Goal: Task Accomplishment & Management: Use online tool/utility

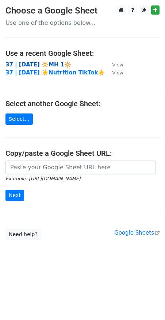
click at [37, 64] on strong "37 | SEP 2 2025 🔆MH 1🔆" at bounding box center [38, 64] width 66 height 7
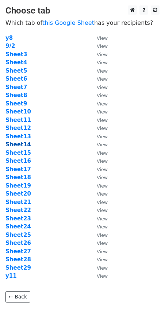
click at [20, 145] on strong "Sheet14" at bounding box center [18, 144] width 26 height 7
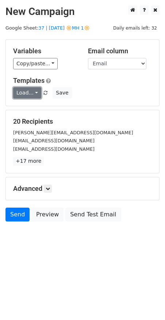
click at [34, 93] on link "Load..." at bounding box center [27, 92] width 28 height 11
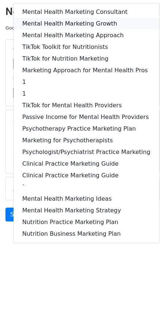
click at [72, 18] on link "Mental Health Marketing Growth" at bounding box center [87, 24] width 146 height 12
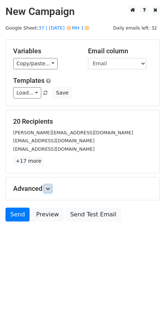
click at [49, 185] on link at bounding box center [48, 189] width 8 height 8
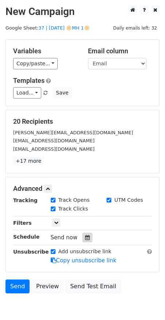
click at [85, 236] on icon at bounding box center [87, 237] width 5 height 5
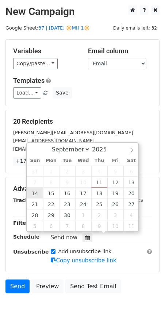
type input "2025-09-14 12:00"
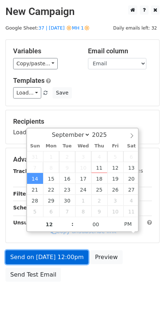
click at [39, 261] on link "Send on Sep 14 at 12:00pm" at bounding box center [46, 258] width 83 height 14
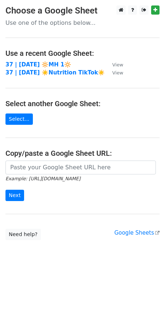
click at [55, 61] on td "37 | SEP 2 2025 🔆MH 1🔆" at bounding box center [54, 65] width 99 height 8
click at [53, 63] on strong "37 | SEP 2 2025 🔆MH 1🔆" at bounding box center [38, 64] width 66 height 7
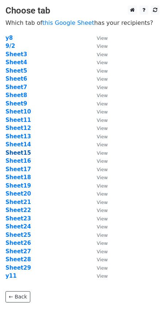
click at [19, 153] on strong "Sheet15" at bounding box center [18, 153] width 26 height 7
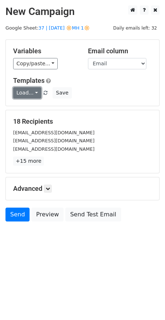
click at [30, 88] on link "Load..." at bounding box center [27, 92] width 28 height 11
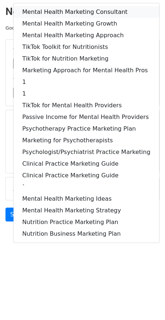
click at [66, 15] on link "Mental Health Marketing Consultant" at bounding box center [87, 12] width 146 height 12
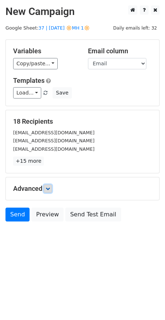
click at [49, 188] on icon at bounding box center [48, 189] width 4 height 4
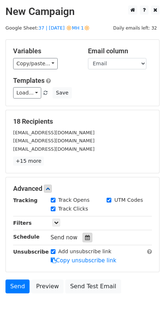
click at [83, 235] on div at bounding box center [88, 237] width 10 height 9
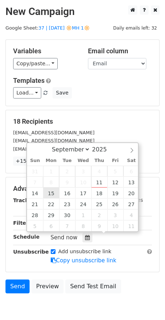
type input "2025-09-15 12:00"
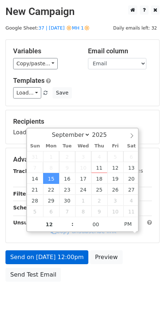
click at [38, 236] on div "Unsubscribe" at bounding box center [27, 227] width 38 height 17
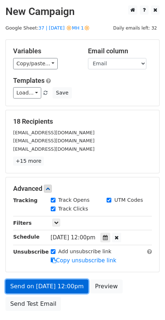
click at [25, 280] on link "Send on Sep 15 at 12:00pm" at bounding box center [46, 287] width 83 height 14
click at [25, 286] on link "Send on Sep 15 at 12:00pm" at bounding box center [46, 287] width 83 height 14
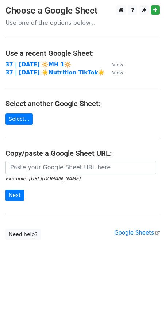
click at [68, 93] on main "Choose a Google Sheet Use one of the options below... Use a recent Google Sheet…" at bounding box center [82, 122] width 165 height 235
click at [57, 63] on strong "37 | SEP 2 2025 🔆MH 1🔆" at bounding box center [38, 64] width 66 height 7
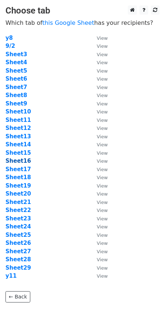
click at [23, 161] on strong "Sheet16" at bounding box center [18, 161] width 26 height 7
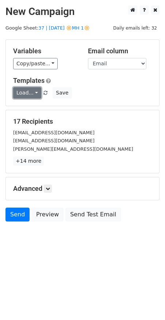
click at [34, 92] on link "Load..." at bounding box center [27, 92] width 28 height 11
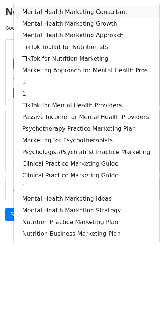
click at [59, 12] on link "Mental Health Marketing Consultant" at bounding box center [87, 12] width 146 height 12
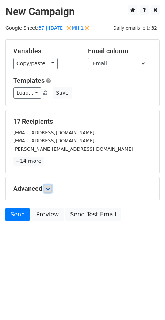
click at [49, 190] on icon at bounding box center [48, 189] width 4 height 4
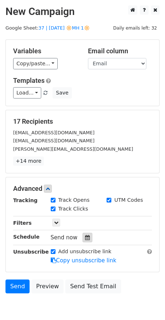
click at [85, 236] on icon at bounding box center [87, 237] width 5 height 5
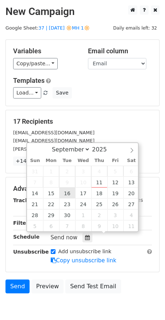
type input "2025-09-16 12:00"
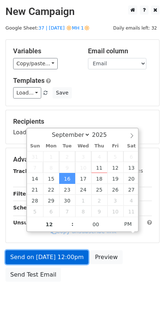
click at [55, 251] on link "Send on Sep 16 at 12:00pm" at bounding box center [46, 258] width 83 height 14
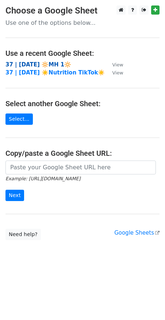
click at [65, 63] on strong "37 | [DATE] 🔆MH 1🔆" at bounding box center [38, 64] width 66 height 7
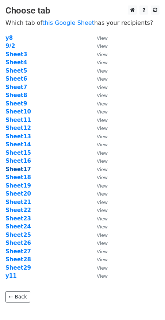
click at [25, 171] on strong "Sheet17" at bounding box center [18, 169] width 26 height 7
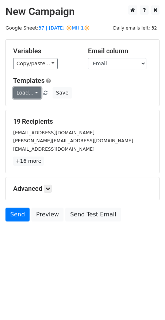
click at [31, 92] on link "Load..." at bounding box center [27, 92] width 28 height 11
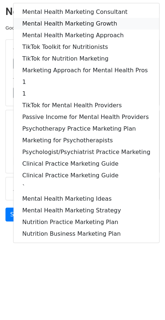
click at [82, 24] on link "Mental Health Marketing Growth" at bounding box center [87, 24] width 146 height 12
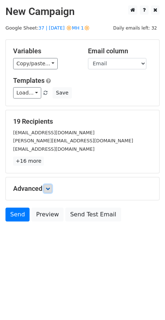
click at [49, 187] on icon at bounding box center [48, 189] width 4 height 4
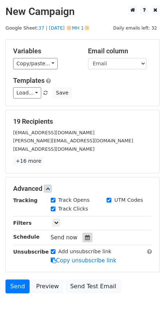
click at [85, 235] on icon at bounding box center [87, 237] width 5 height 5
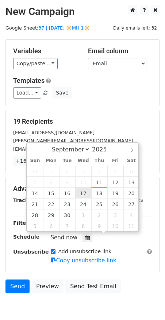
type input "[DATE] 12:00"
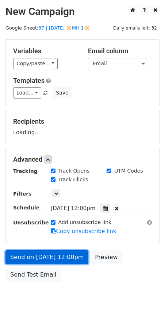
click at [64, 257] on link "Send on [DATE] 12:00pm" at bounding box center [46, 258] width 83 height 14
